Goal: Navigation & Orientation: Find specific page/section

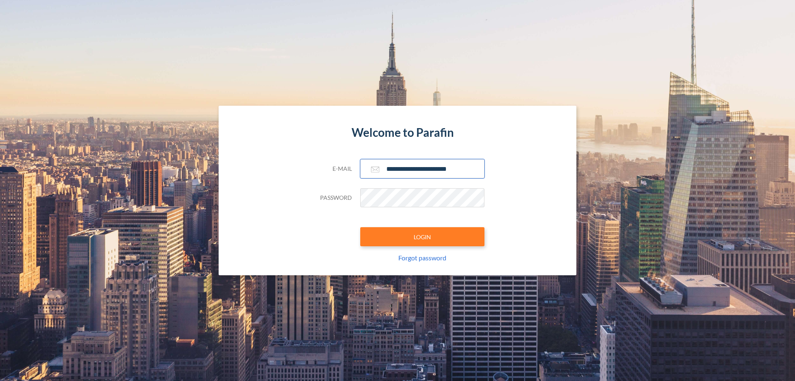
type input "**********"
click at [423, 237] on button "LOGIN" at bounding box center [422, 236] width 124 height 19
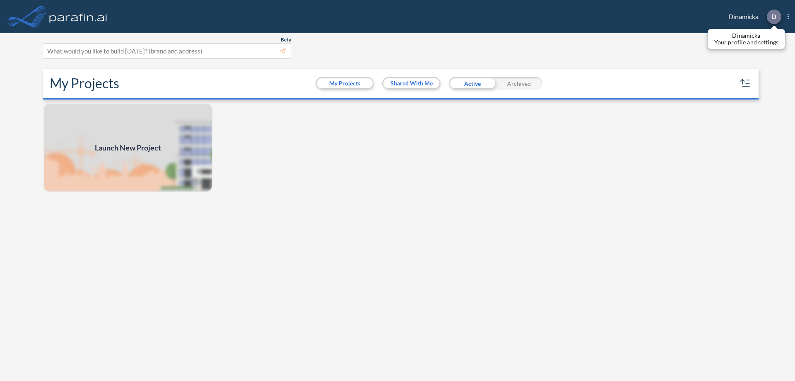
click at [774, 17] on p "D" at bounding box center [774, 16] width 5 height 7
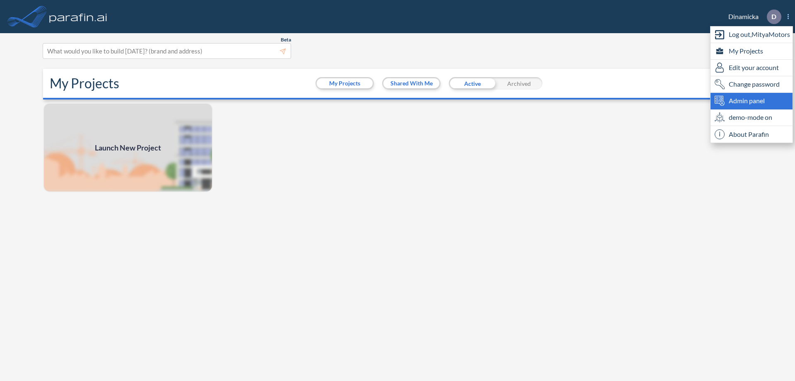
click at [752, 101] on span "Admin panel" at bounding box center [747, 101] width 36 height 10
